Goal: Obtain resource: Obtain resource

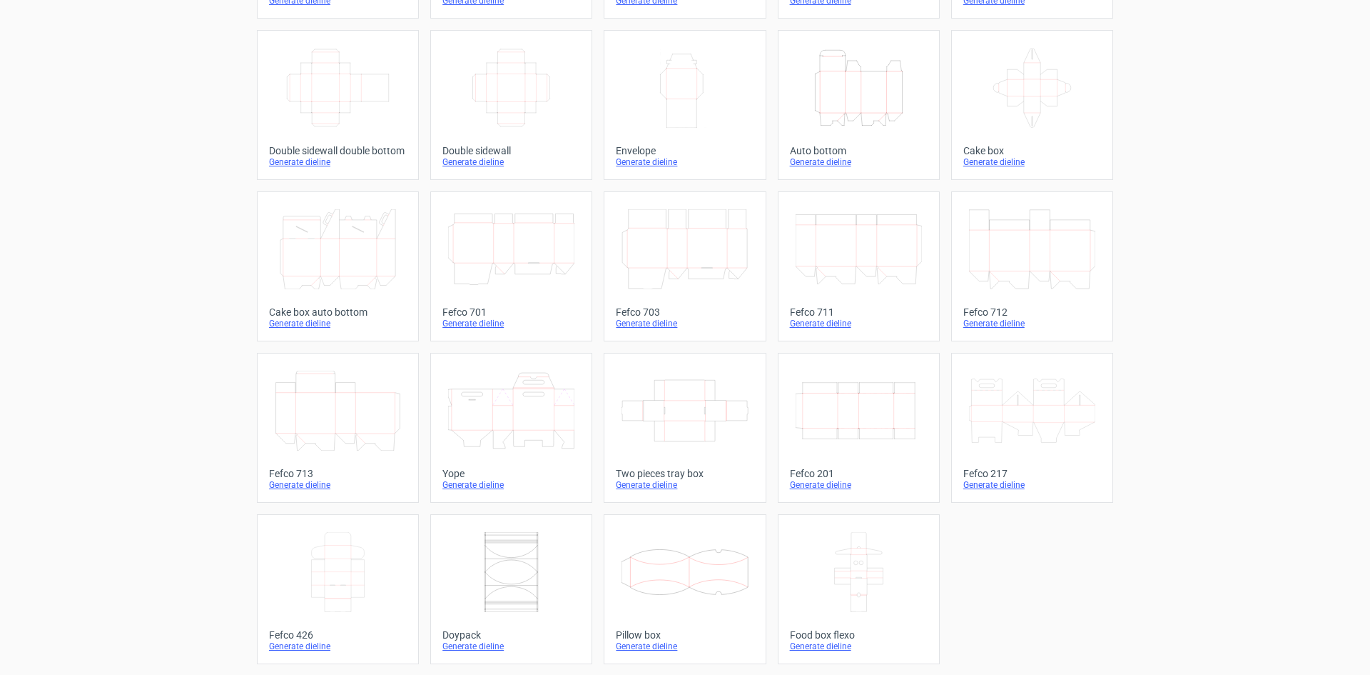
scroll to position [218, 0]
click at [858, 403] on icon "Width Depth Height" at bounding box center [859, 410] width 126 height 80
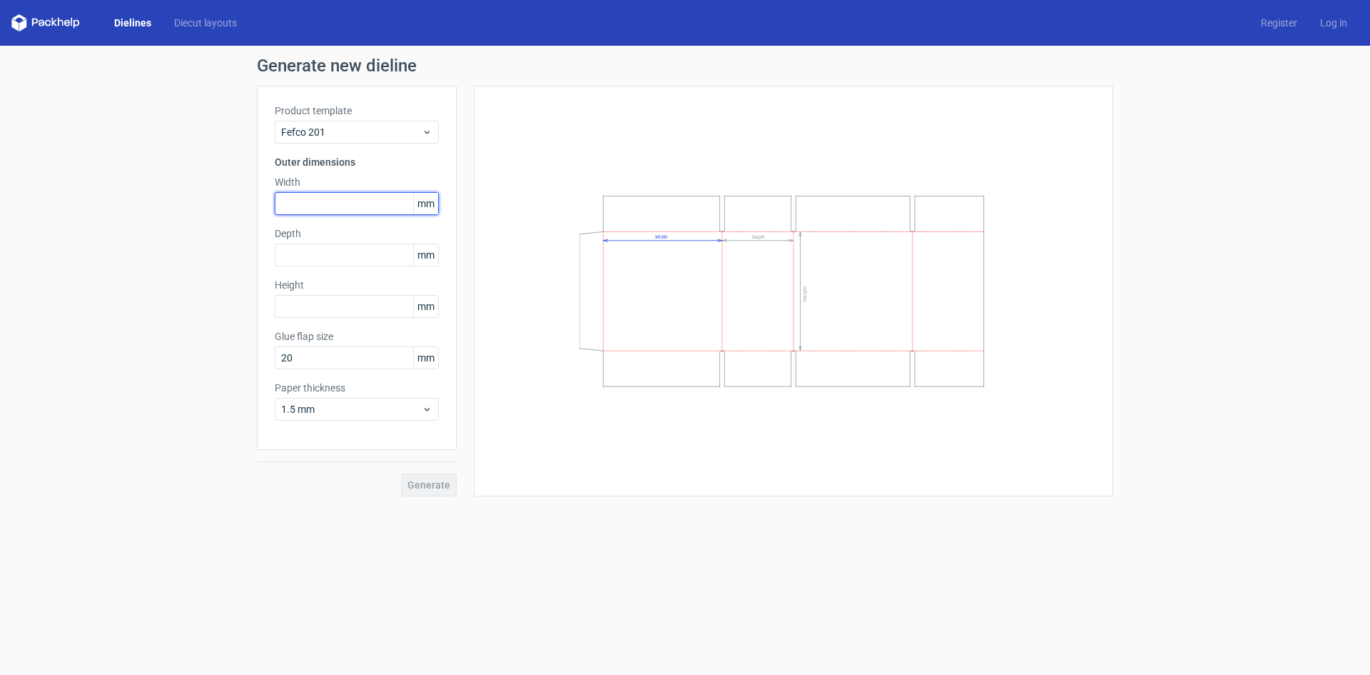
click at [358, 203] on input "text" at bounding box center [357, 203] width 164 height 23
type input "50"
click at [348, 244] on input "text" at bounding box center [357, 254] width 164 height 23
type input "52"
click at [322, 300] on input "text" at bounding box center [357, 306] width 164 height 23
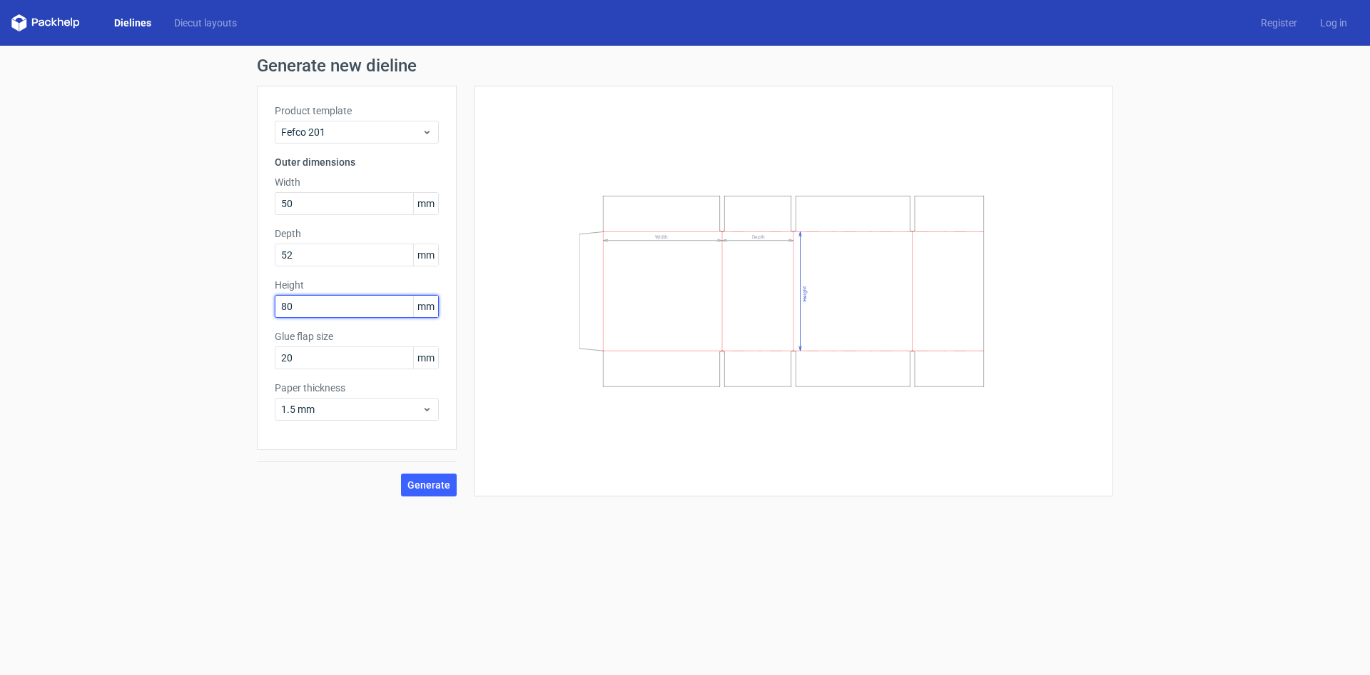
type input "80"
click at [375, 460] on div "Generate" at bounding box center [357, 473] width 200 height 46
click at [436, 483] on span "Generate" at bounding box center [429, 485] width 43 height 10
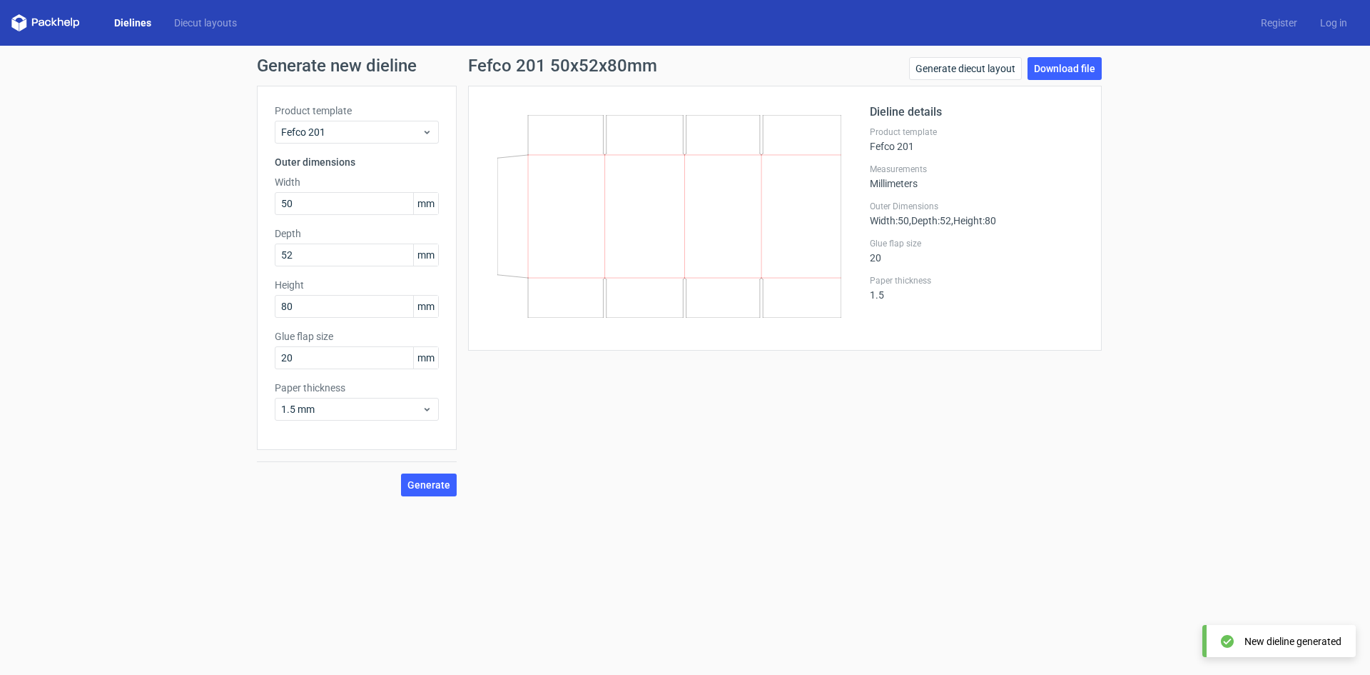
click at [1081, 51] on div "Generate new dieline Product template Fefco 201 Outer dimensions Width 50 mm De…" at bounding box center [685, 277] width 1370 height 462
click at [1081, 52] on div "Generate new dieline Product template Fefco 201 Outer dimensions Width 50 mm De…" at bounding box center [685, 277] width 1370 height 462
click at [1079, 62] on link "Download file" at bounding box center [1065, 68] width 74 height 23
drag, startPoint x: 318, startPoint y: 205, endPoint x: 252, endPoint y: 205, distance: 65.7
click at [252, 205] on div "Generate new dieline Product template Fefco 201 Outer dimensions Width 50 mm De…" at bounding box center [685, 277] width 1370 height 462
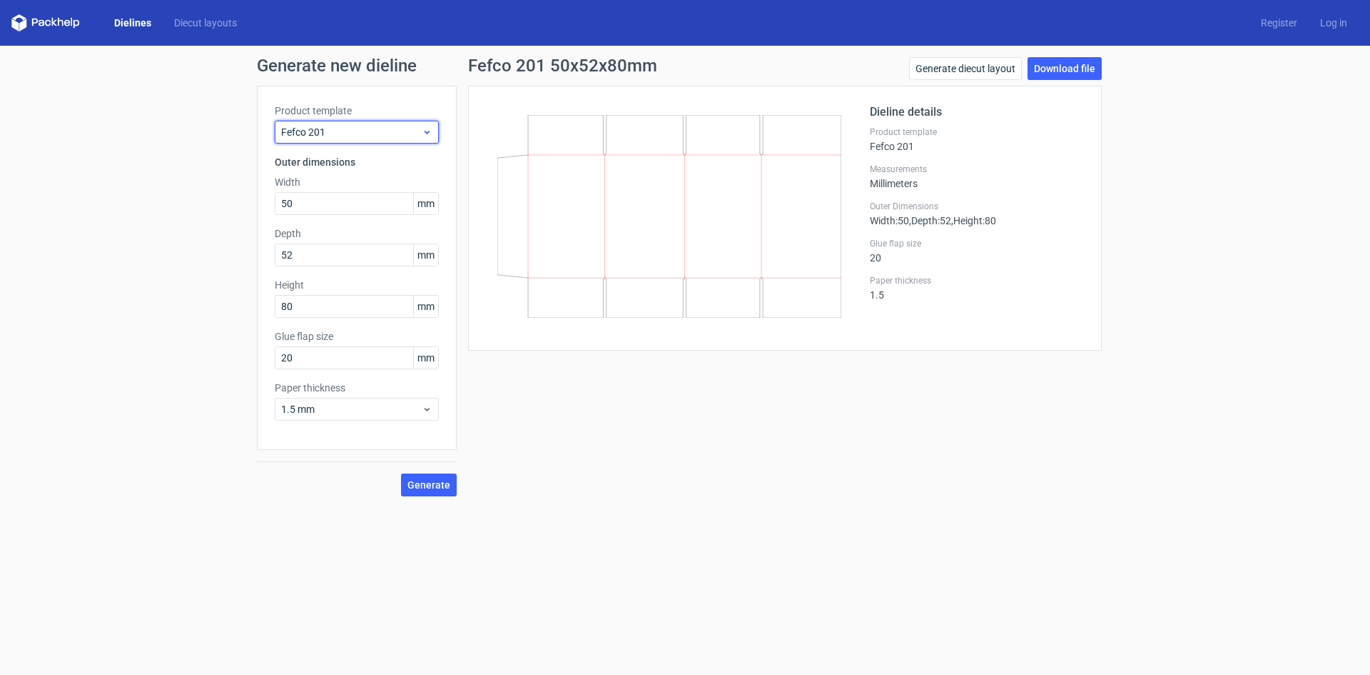
click at [363, 140] on div "Fefco 201" at bounding box center [357, 132] width 164 height 23
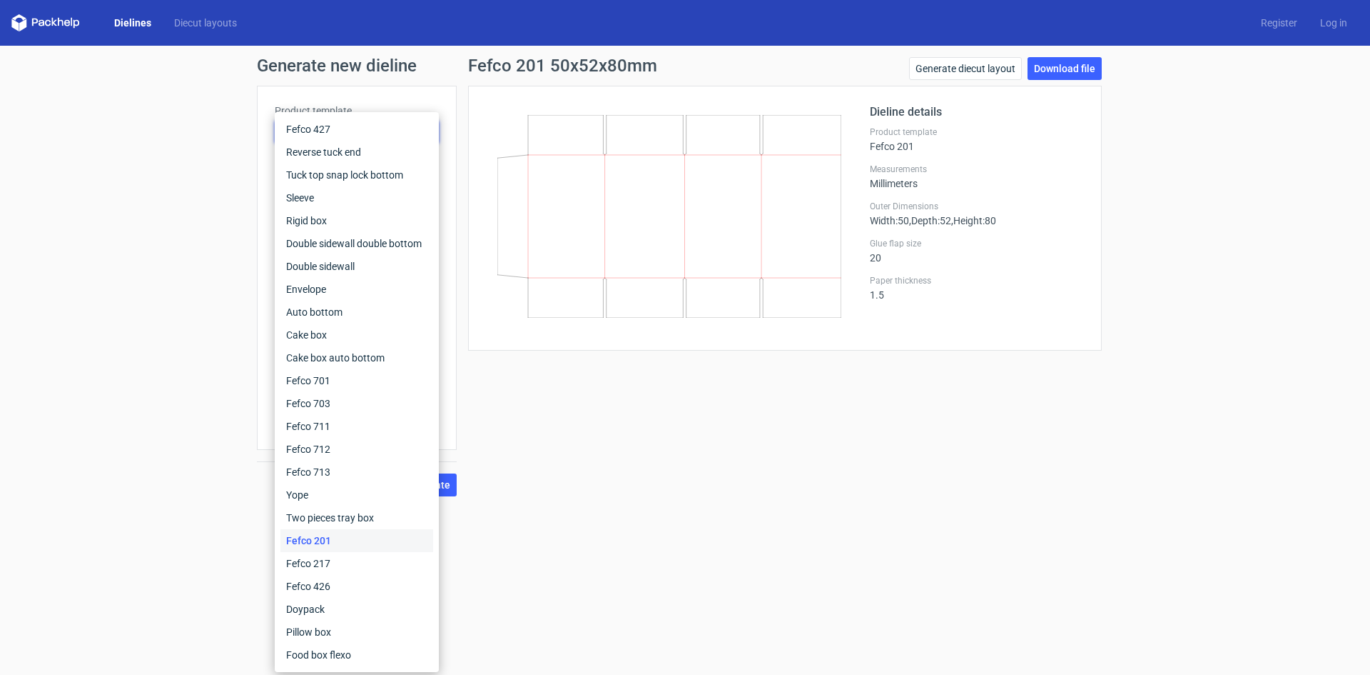
click at [238, 125] on div "Generate new dieline Product template Fefco 201 Outer dimensions Width 50 mm De…" at bounding box center [685, 277] width 1370 height 462
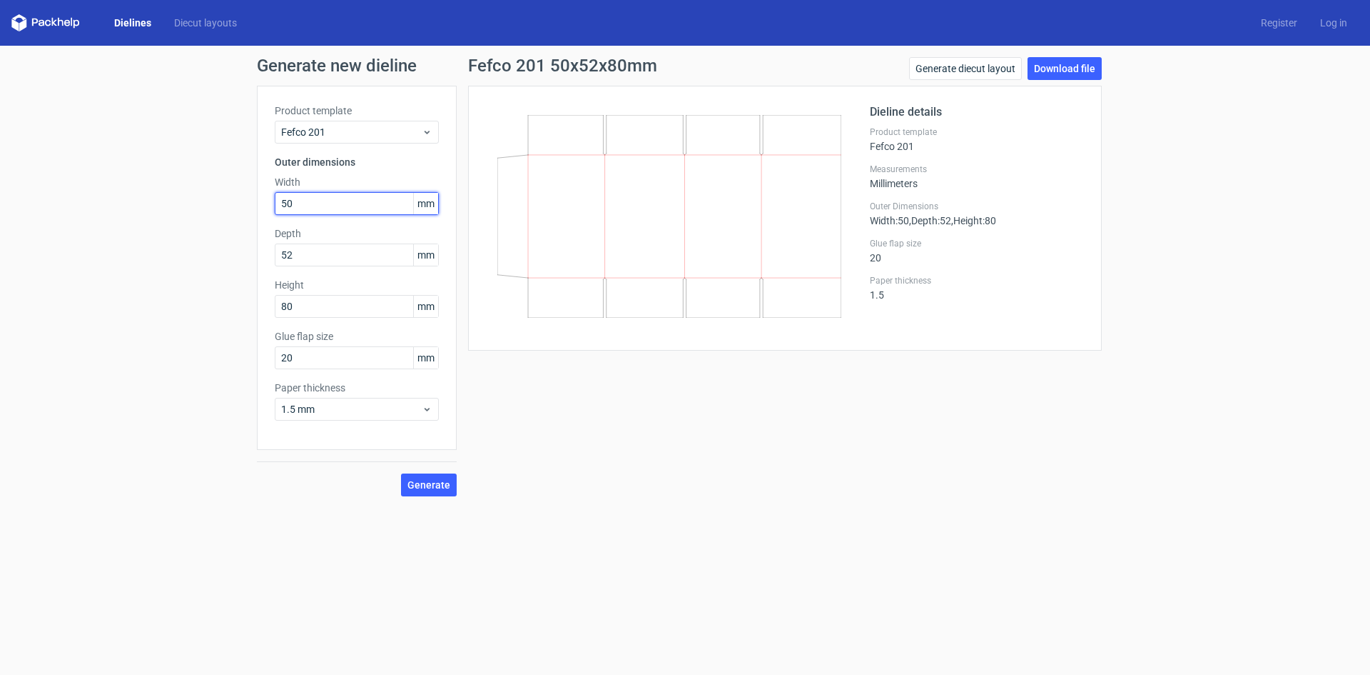
drag, startPoint x: 330, startPoint y: 209, endPoint x: 256, endPoint y: 208, distance: 75.0
click at [256, 208] on div "Generate new dieline Product template Fefco 201 Outer dimensions Width 50 mm De…" at bounding box center [685, 277] width 1370 height 462
type input "25"
click at [299, 253] on input "52" at bounding box center [357, 254] width 164 height 23
drag, startPoint x: 305, startPoint y: 310, endPoint x: 274, endPoint y: 310, distance: 30.7
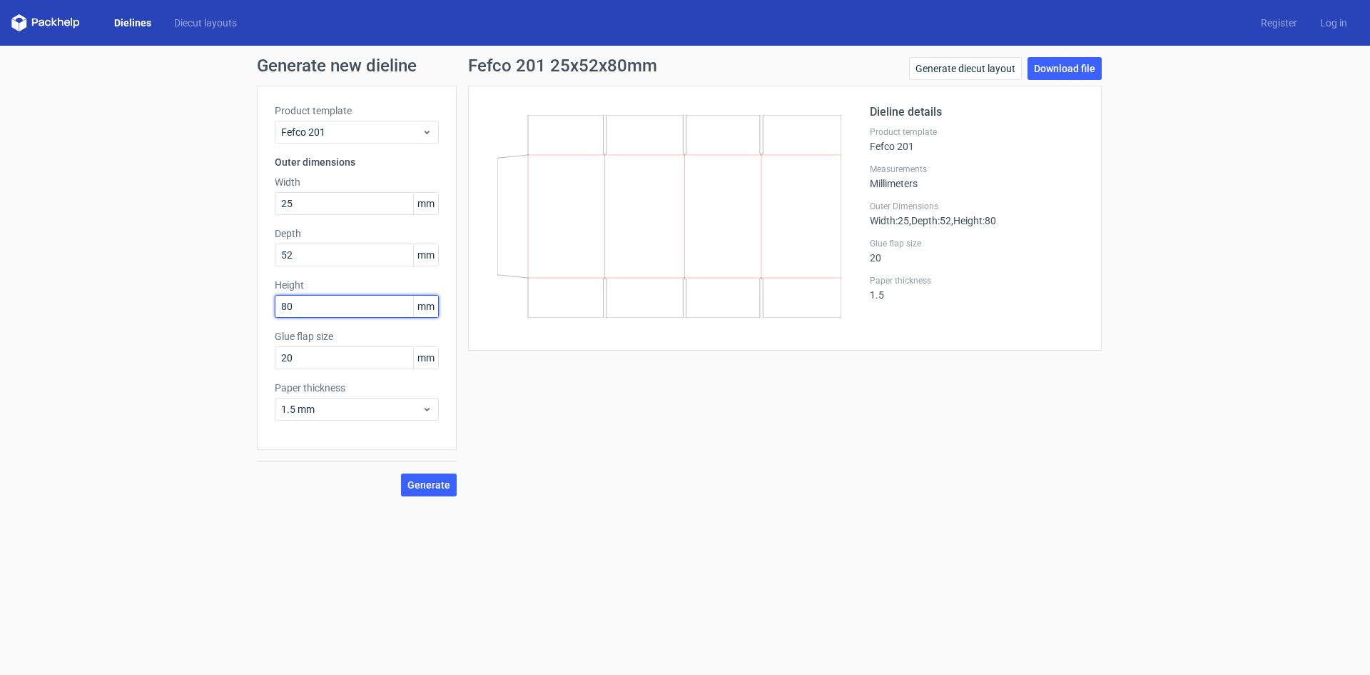
click at [274, 310] on div "Product template Fefco 201 Outer dimensions Width 25 mm Depth 52 mm Height 80 m…" at bounding box center [357, 268] width 200 height 364
type input "60"
click at [443, 480] on span "Generate" at bounding box center [429, 485] width 43 height 10
click at [1069, 61] on link "Download file" at bounding box center [1065, 68] width 74 height 23
drag, startPoint x: 757, startPoint y: 227, endPoint x: 696, endPoint y: 249, distance: 64.6
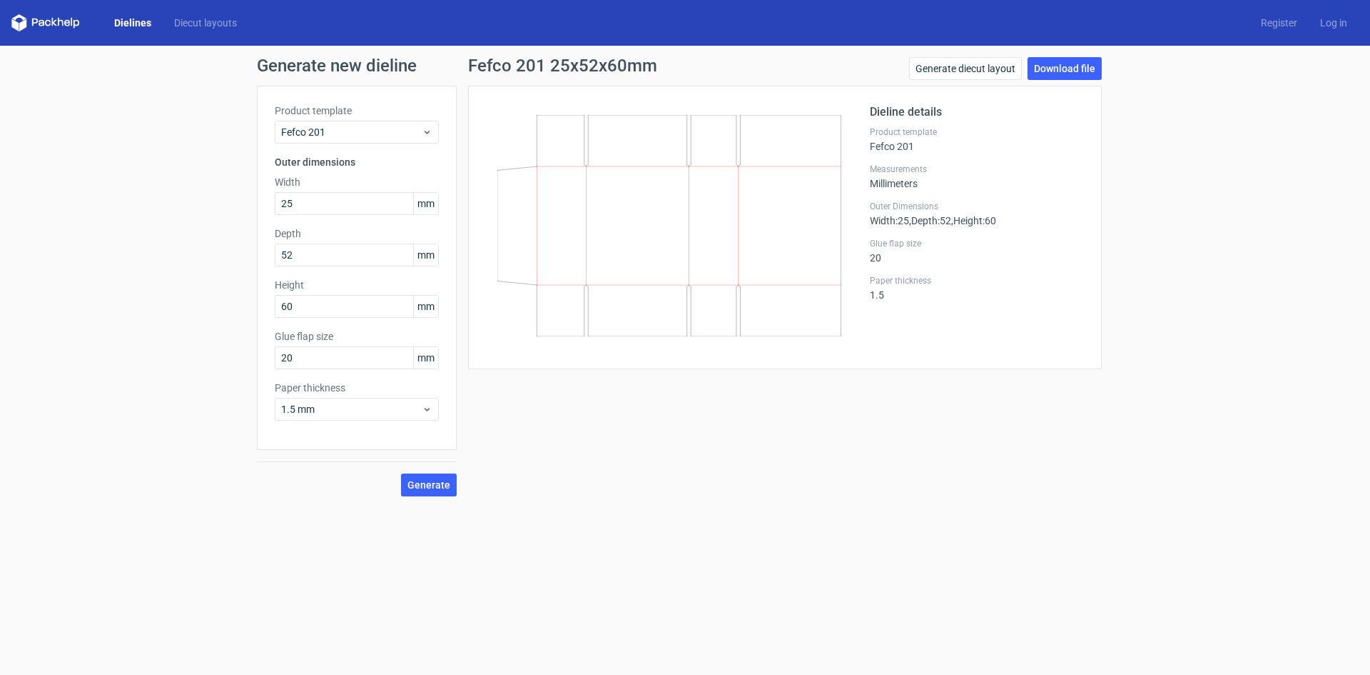
click at [700, 249] on icon at bounding box center [670, 225] width 344 height 221
click at [696, 249] on icon at bounding box center [670, 225] width 344 height 221
click at [353, 57] on h1 "Generate new dieline" at bounding box center [685, 65] width 857 height 17
click at [141, 16] on link "Dielines" at bounding box center [133, 23] width 60 height 14
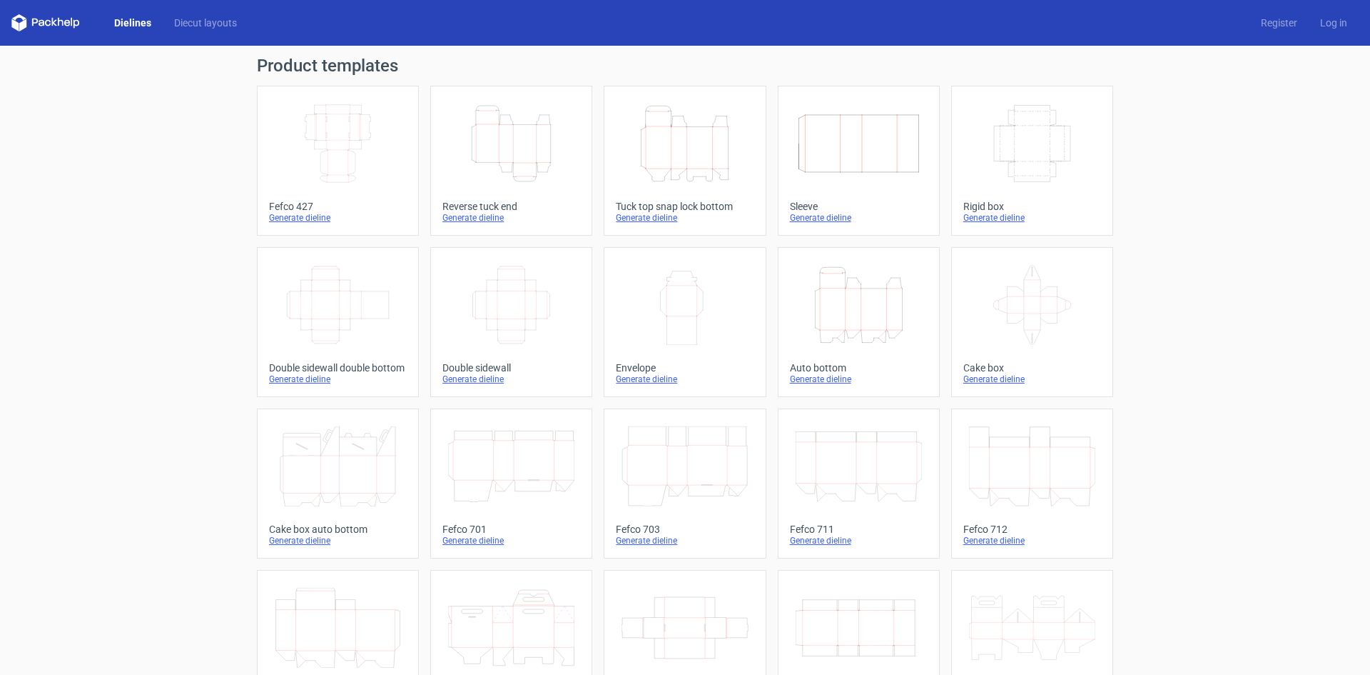
click at [694, 146] on icon "Height Depth Width" at bounding box center [685, 143] width 126 height 80
